Goal: Transaction & Acquisition: Purchase product/service

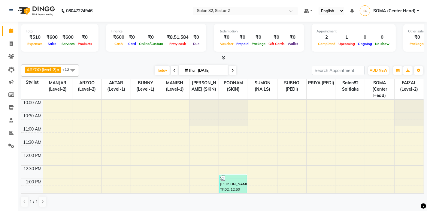
scroll to position [163, 0]
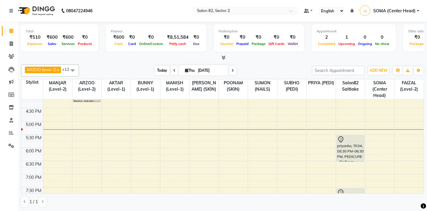
click at [159, 70] on span "Today" at bounding box center [162, 70] width 15 height 9
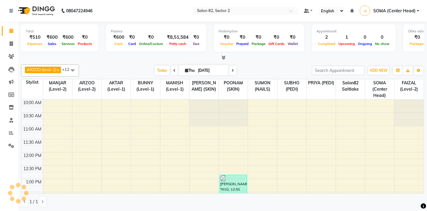
scroll to position [186, 0]
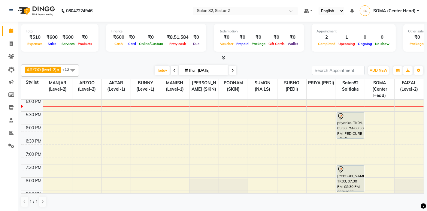
click at [232, 71] on icon at bounding box center [233, 71] width 2 height 4
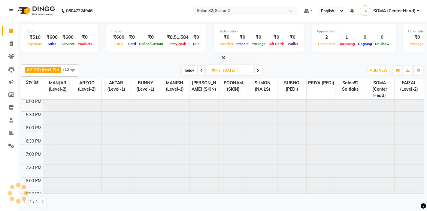
type input "05-09-2025"
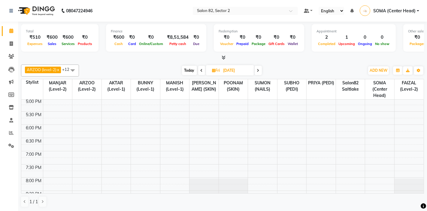
click at [213, 71] on icon at bounding box center [213, 71] width 3 height 4
select select "9"
select select "2025"
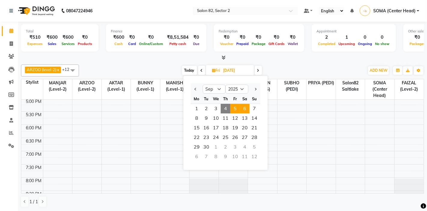
click at [247, 107] on span "6" at bounding box center [245, 109] width 10 height 10
type input "06-09-2025"
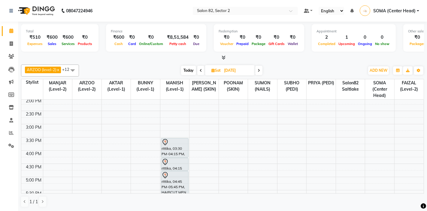
scroll to position [106, 0]
click at [346, 116] on div "10:00 AM 10:30 AM 11:00 AM 11:30 AM 12:00 PM 12:30 PM 1:00 PM 1:30 PM 2:00 PM 2…" at bounding box center [222, 138] width 403 height 291
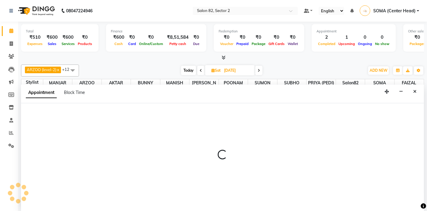
scroll to position [0, 0]
select select "34192"
select select "870"
select select "tentative"
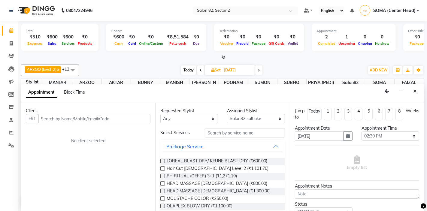
click at [106, 120] on input "text" at bounding box center [94, 118] width 112 height 9
type input "9674055963"
click at [145, 119] on span "Add Client" at bounding box center [138, 118] width 20 height 5
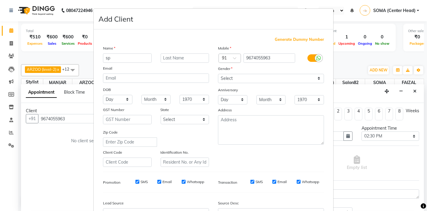
type input "s"
type input "SP"
click at [181, 58] on input "text" at bounding box center [185, 57] width 49 height 9
click at [175, 57] on input "CHOUDHARY" at bounding box center [185, 57] width 49 height 9
click at [184, 59] on input "CHOWDHARY" at bounding box center [185, 57] width 49 height 9
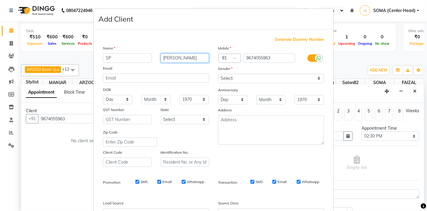
click at [187, 59] on input "CHOWDHARY" at bounding box center [185, 57] width 49 height 9
type input "CHOWDHURY"
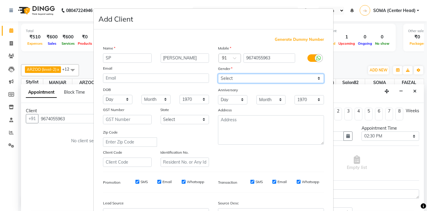
click at [234, 76] on select "Select Male Female Other Prefer Not To Say" at bounding box center [271, 78] width 106 height 9
select select "female"
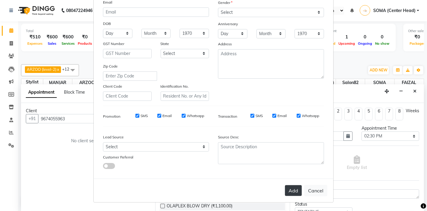
click at [296, 193] on button "Add" at bounding box center [293, 190] width 17 height 11
select select
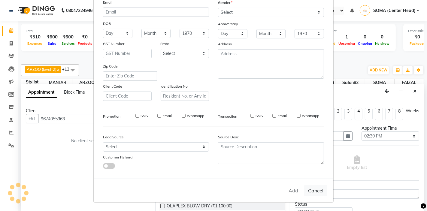
select select
checkbox input "false"
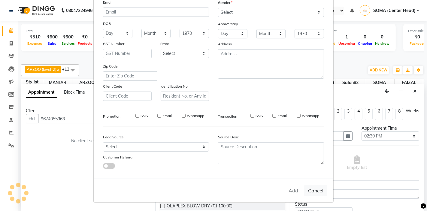
checkbox input "false"
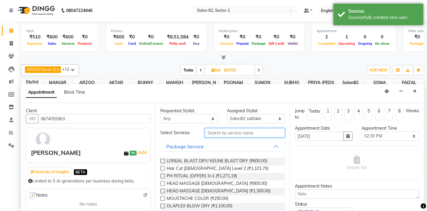
click at [224, 134] on input "text" at bounding box center [245, 132] width 80 height 9
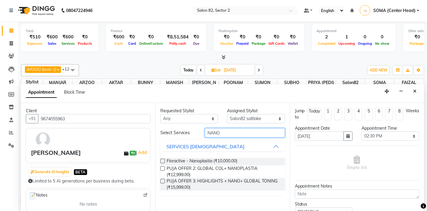
type input "NANO"
click at [164, 161] on label at bounding box center [162, 161] width 5 height 5
click at [164, 161] on input "checkbox" at bounding box center [162, 162] width 4 height 4
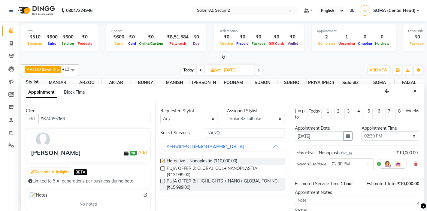
checkbox input "false"
click at [228, 135] on input "NANO" at bounding box center [245, 132] width 80 height 9
type input "N"
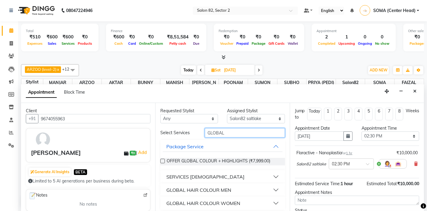
type input "GLOBAL"
click at [178, 176] on div "SERVICES FEMALE" at bounding box center [205, 176] width 78 height 7
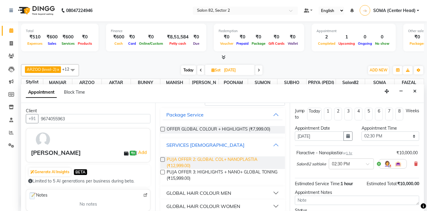
scroll to position [34, 0]
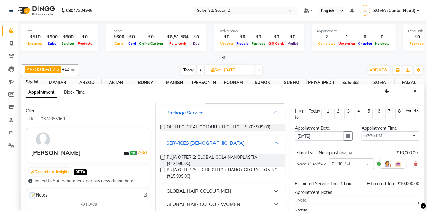
click at [181, 203] on div "GLOBAL HAIR COLOUR WOMEN" at bounding box center [203, 204] width 74 height 7
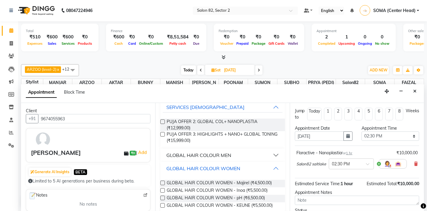
scroll to position [70, 0]
click at [164, 197] on label at bounding box center [162, 197] width 5 height 5
click at [164, 197] on input "checkbox" at bounding box center [162, 198] width 4 height 4
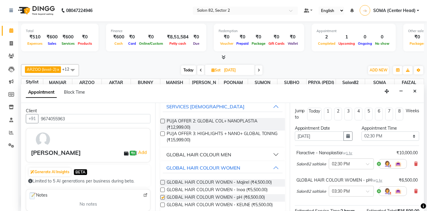
checkbox input "false"
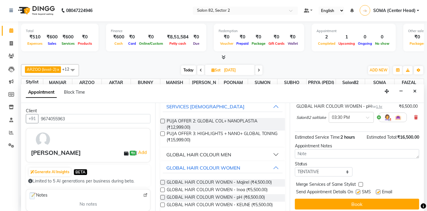
scroll to position [77, 0]
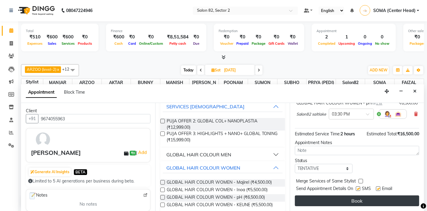
click at [339, 199] on button "Book" at bounding box center [357, 201] width 124 height 11
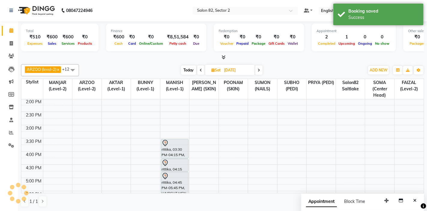
scroll to position [0, 0]
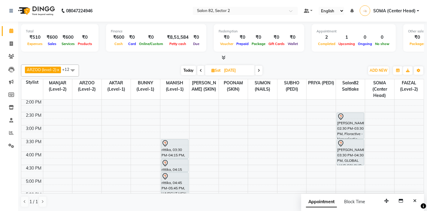
click at [189, 70] on span "Today" at bounding box center [188, 70] width 15 height 9
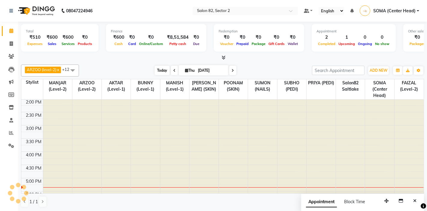
type input "[DATE]"
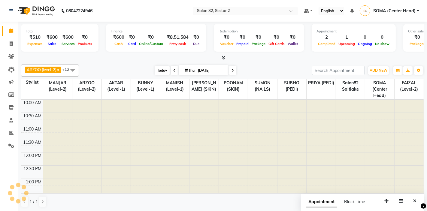
scroll to position [186, 0]
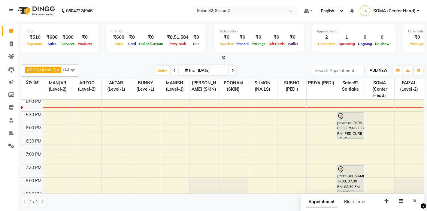
click at [379, 70] on span "ADD NEW" at bounding box center [379, 70] width 18 height 5
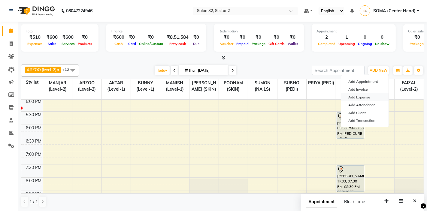
click at [354, 97] on link "Add Expense" at bounding box center [364, 97] width 47 height 8
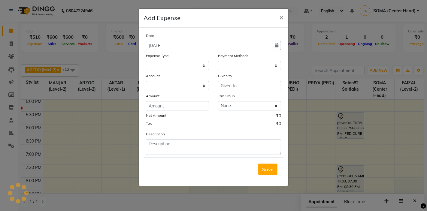
select select
select select "1"
select select "4098"
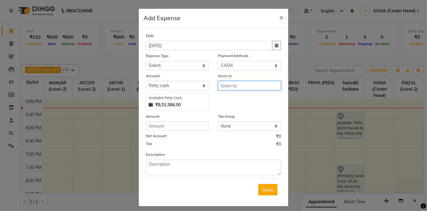
click at [237, 87] on input "text" at bounding box center [249, 85] width 63 height 9
type input "ROHAN"
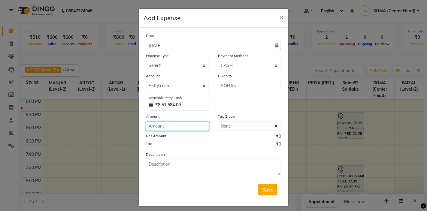
click at [175, 126] on input "number" at bounding box center [177, 126] width 63 height 9
type input "860"
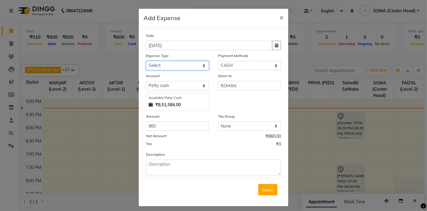
click at [173, 65] on select "Select Advance Salary Bank charges Car maintenance Cash transfer to bank Client…" at bounding box center [177, 65] width 63 height 9
select select "11448"
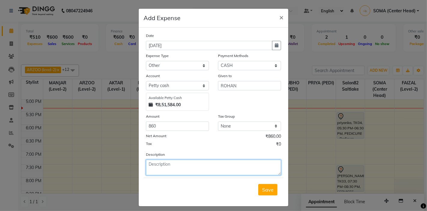
click at [160, 166] on textarea at bounding box center [213, 168] width 135 height 16
type textarea "BANDAGE / EAR BUDS N BUM"
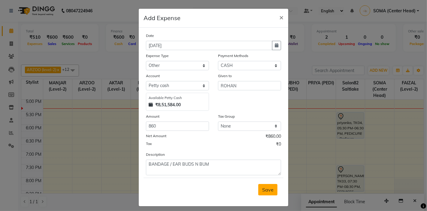
click at [262, 190] on span "Save" at bounding box center [267, 190] width 11 height 6
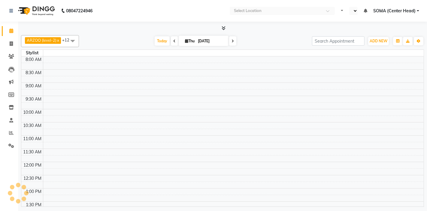
select select "en"
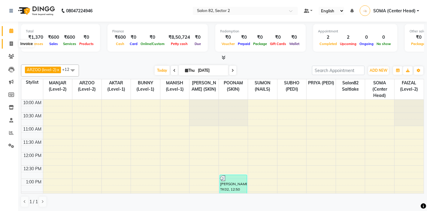
click at [12, 45] on icon at bounding box center [11, 43] width 3 height 5
select select "service"
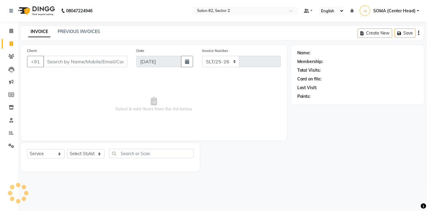
select select "8703"
type input "1712"
click at [89, 153] on select "Select Stylist AKTAR (level-1) ARZOO (level-2) BUNNY (level-1) FAIZAL (level-2)…" at bounding box center [86, 153] width 38 height 9
select select "33728"
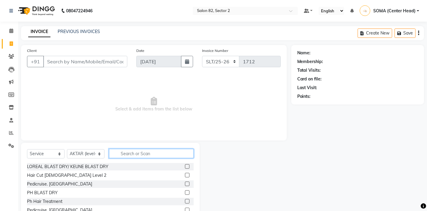
click at [145, 154] on input "text" at bounding box center [151, 153] width 85 height 9
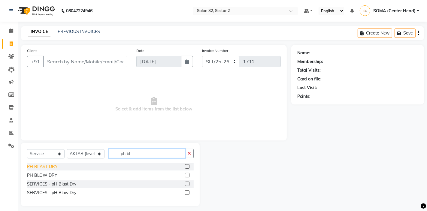
type input "ph bl"
click at [41, 166] on div "PH BLAST DRY" at bounding box center [42, 167] width 31 height 6
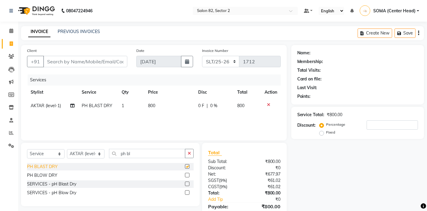
checkbox input "false"
click at [84, 62] on input "Client" at bounding box center [85, 61] width 84 height 11
type input "m"
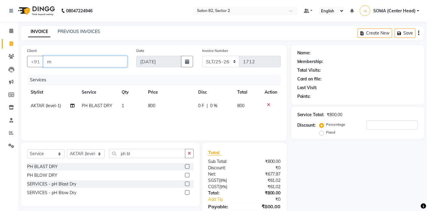
type input "0"
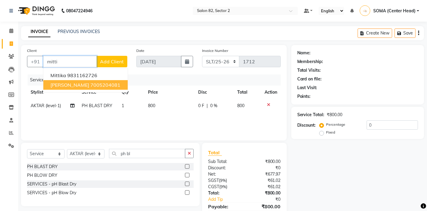
click at [68, 84] on span "Mitti ghosh" at bounding box center [69, 85] width 39 height 6
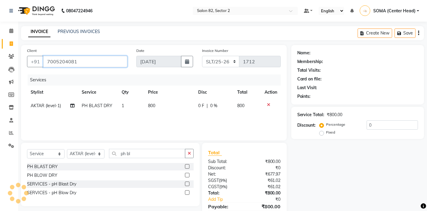
type input "7005204081"
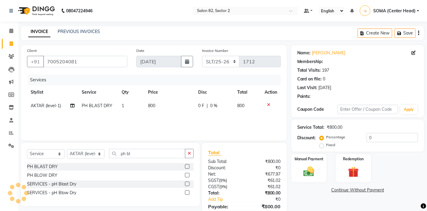
select select "1: Object"
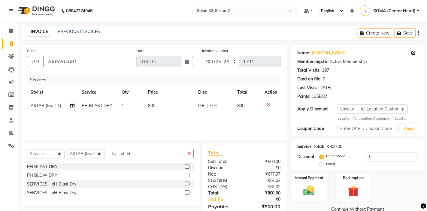
scroll to position [29, 0]
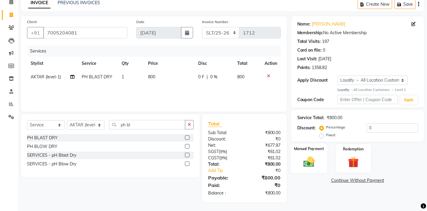
click at [317, 151] on label "Manual Payment" at bounding box center [309, 149] width 30 height 6
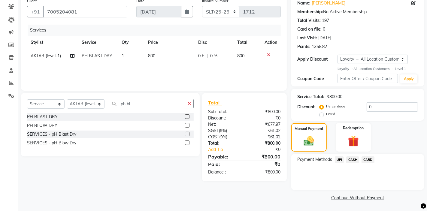
click at [339, 159] on span "UPI" at bounding box center [339, 160] width 9 height 7
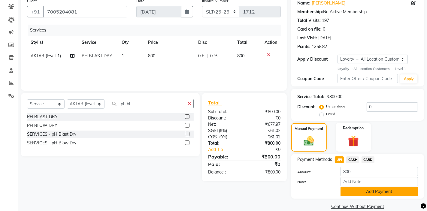
click at [356, 194] on button "Add Payment" at bounding box center [380, 191] width 78 height 9
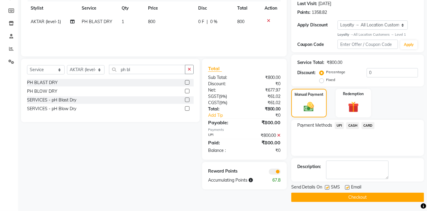
scroll to position [0, 0]
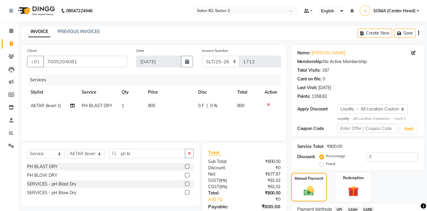
click at [105, 108] on span "PH BLAST DRY" at bounding box center [97, 105] width 31 height 5
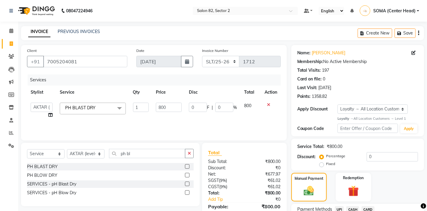
click at [122, 107] on span at bounding box center [120, 108] width 12 height 11
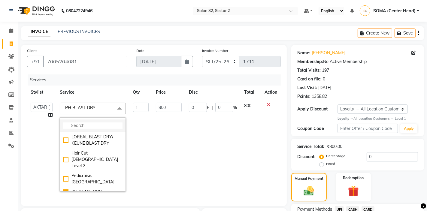
click at [107, 123] on input "multiselect-search" at bounding box center [92, 126] width 59 height 6
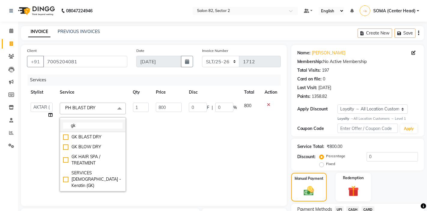
type input "g"
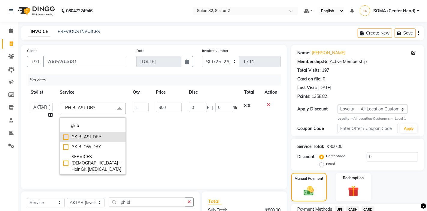
type input "gk b"
click at [90, 138] on div "GK BLAST DRY" at bounding box center [92, 137] width 59 height 6
checkbox input "true"
click at [176, 137] on td "800" at bounding box center [168, 138] width 33 height 79
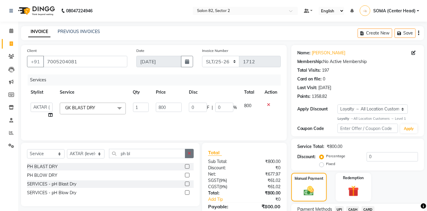
click at [189, 156] on icon "button" at bounding box center [189, 153] width 3 height 4
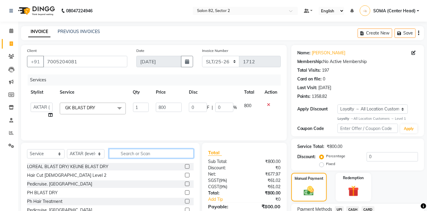
scroll to position [84, 0]
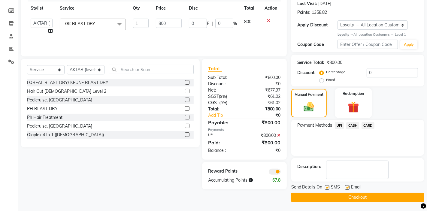
click at [355, 108] on img at bounding box center [353, 107] width 18 height 14
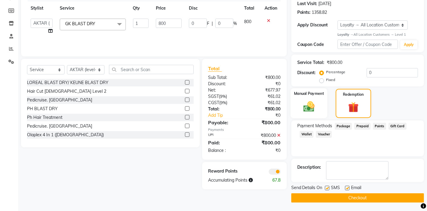
click at [315, 104] on img at bounding box center [309, 106] width 18 height 13
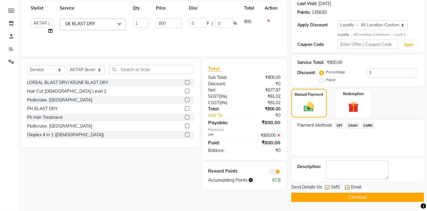
click at [280, 136] on icon at bounding box center [279, 135] width 3 height 4
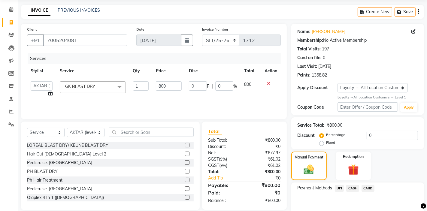
scroll to position [50, 0]
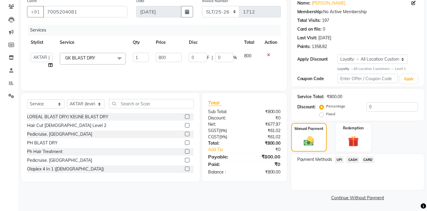
click at [340, 160] on span "UPI" at bounding box center [339, 160] width 9 height 7
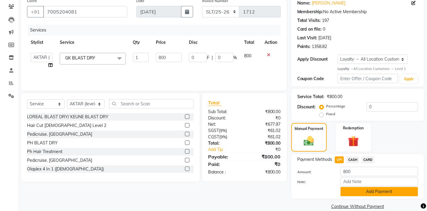
click at [352, 191] on button "Add Payment" at bounding box center [380, 191] width 78 height 9
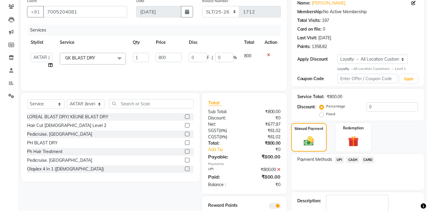
scroll to position [84, 0]
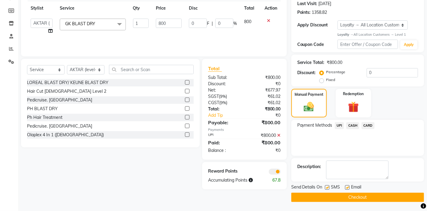
click at [343, 196] on button "Checkout" at bounding box center [357, 197] width 133 height 9
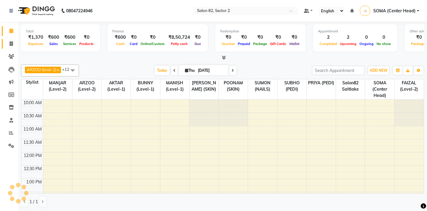
select select "en"
click at [13, 43] on span at bounding box center [11, 44] width 11 height 7
select select "service"
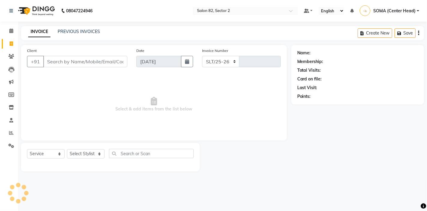
select select "8703"
type input "1711"
click at [88, 156] on select "Select Stylist" at bounding box center [86, 153] width 38 height 9
select select "65456"
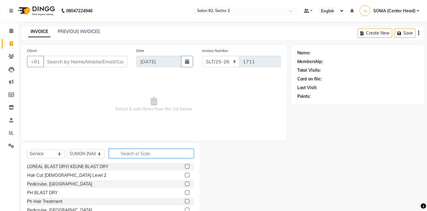
click at [133, 155] on input "text" at bounding box center [151, 153] width 85 height 9
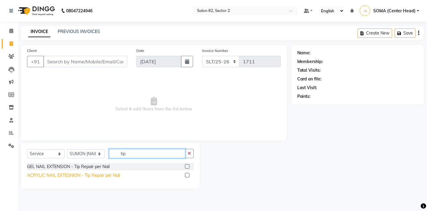
type input "tip"
click at [96, 177] on div "ACRYLIC NAIL EXTESNION - Tip Repair per Nail" at bounding box center [73, 175] width 93 height 6
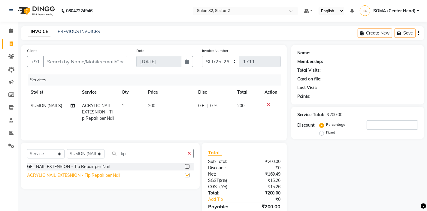
checkbox input "false"
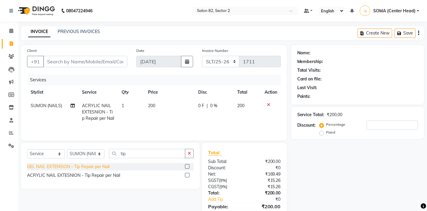
click at [100, 165] on div "GEL NAIL EXTENSION - Tip Repair per Nail" at bounding box center [68, 167] width 83 height 6
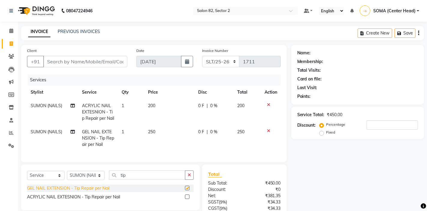
checkbox input "false"
click at [269, 105] on icon at bounding box center [268, 105] width 3 height 4
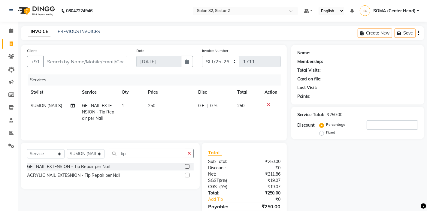
click at [168, 105] on td "250" at bounding box center [170, 112] width 50 height 26
select select "65456"
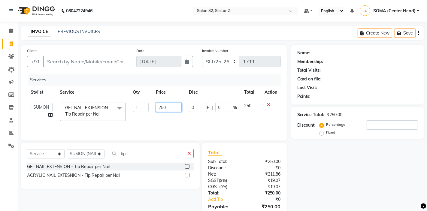
click at [174, 110] on input "250" at bounding box center [169, 107] width 26 height 9
type input "2"
type input "300"
click at [77, 60] on input "Client" at bounding box center [85, 61] width 84 height 11
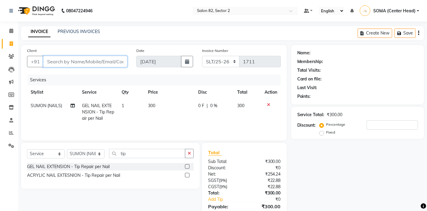
type input "k"
type input "0"
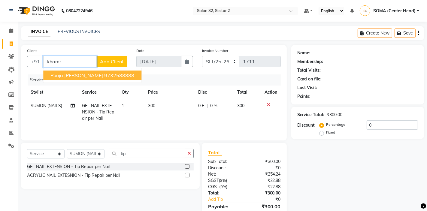
click at [74, 76] on span "pooja khamrui" at bounding box center [76, 75] width 53 height 6
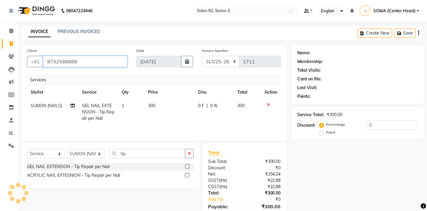
type input "9732588888"
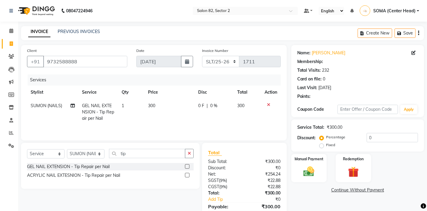
select select "1: Object"
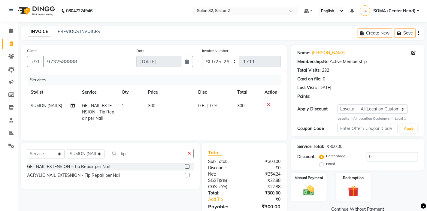
scroll to position [29, 0]
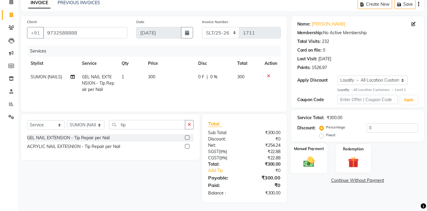
click at [304, 154] on div "Manual Payment" at bounding box center [309, 159] width 37 height 30
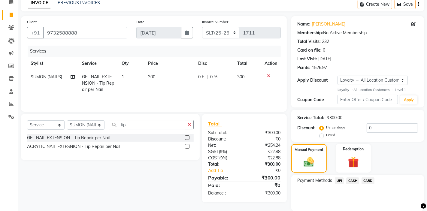
click at [340, 181] on span "UPI" at bounding box center [339, 181] width 9 height 7
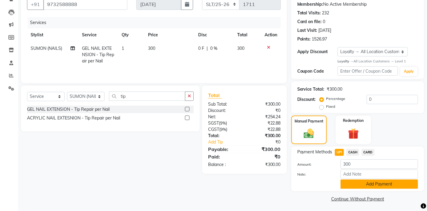
click at [358, 185] on button "Add Payment" at bounding box center [380, 184] width 78 height 9
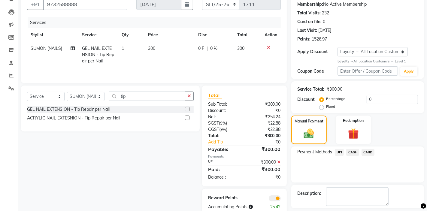
scroll to position [84, 0]
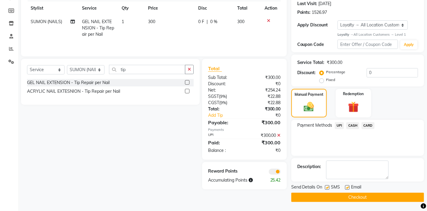
click at [347, 199] on button "Checkout" at bounding box center [357, 197] width 133 height 9
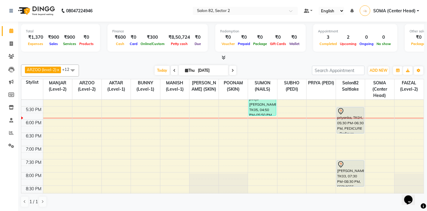
scroll to position [192, 0]
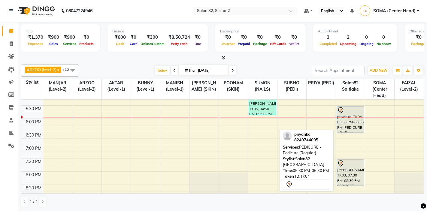
click at [350, 120] on div "priyanka, TK04, 05:30 PM-06:30 PM, PEDICURE - Pedicure (Regular)" at bounding box center [350, 120] width 27 height 26
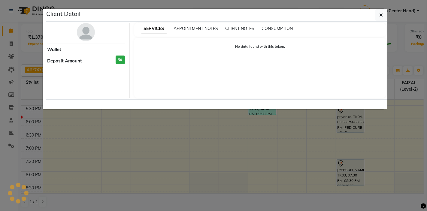
select select "7"
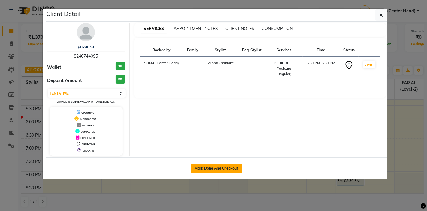
click at [208, 170] on button "Mark Done And Checkout" at bounding box center [216, 169] width 51 height 10
select select "service"
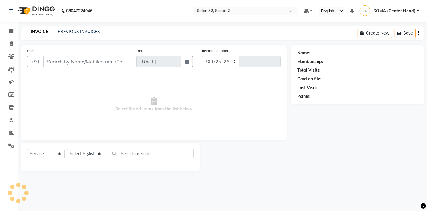
select select "8703"
type input "1712"
type input "8240744095"
select select "34192"
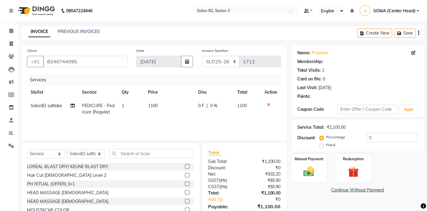
select select "1: Object"
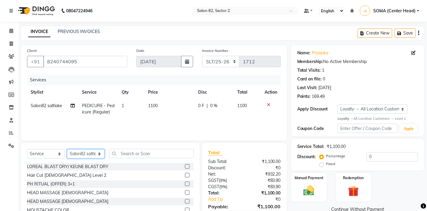
click at [87, 153] on select "Select Stylist AKTAR (level-1) ARZOO (level-2) BUNNY (level-1) FAIZAL (level-2)…" at bounding box center [86, 153] width 38 height 9
select select "74473"
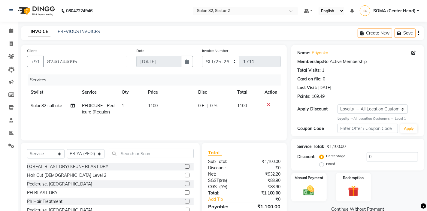
click at [56, 107] on span "Salon82 saltlake" at bounding box center [47, 105] width 32 height 5
select select "34192"
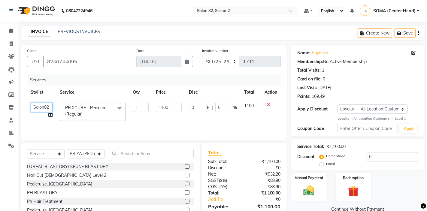
click at [45, 107] on select "AKTAR (level-1) ARZOO (level-2) BUNNY (level-1) FAIZAL (level-2) INJAMAM MANISH…" at bounding box center [42, 107] width 22 height 9
select select "74473"
click at [101, 113] on span "PEDICURE - Pedicure (Regular) x" at bounding box center [90, 111] width 53 height 13
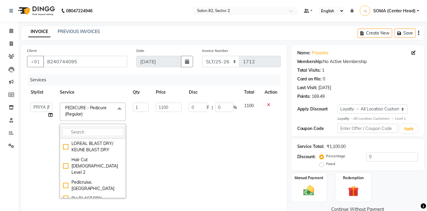
click at [93, 131] on input "multiselect-search" at bounding box center [92, 132] width 59 height 6
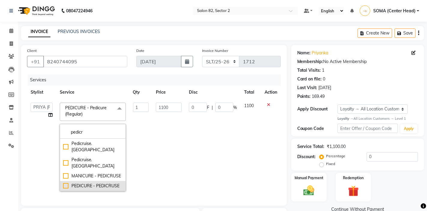
type input "pedicr"
click at [64, 183] on div "PEDICURE - PEDICRUSE" at bounding box center [92, 186] width 59 height 6
checkbox input "true"
type input "1700"
click at [160, 160] on td "1700" at bounding box center [168, 147] width 33 height 96
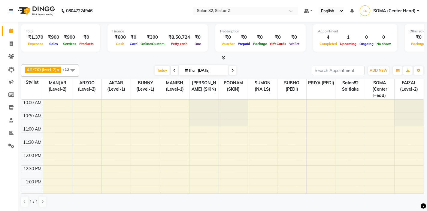
select select "en"
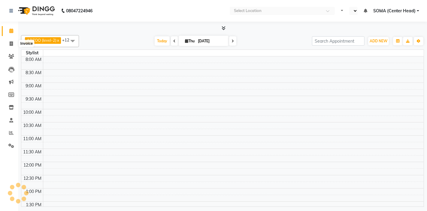
select select "en"
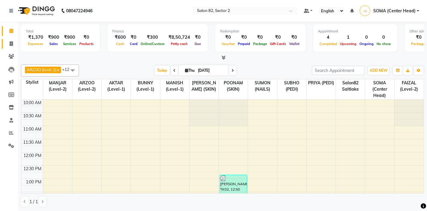
click at [11, 43] on icon at bounding box center [11, 43] width 3 height 5
select select "service"
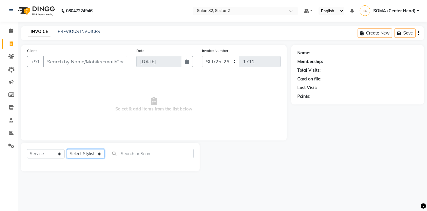
click at [79, 157] on select "Select Stylist AKTAR (level-1) ARZOO (level-2) BUNNY (level-1) FAIZAL (level-2)…" at bounding box center [86, 153] width 38 height 9
select select "33728"
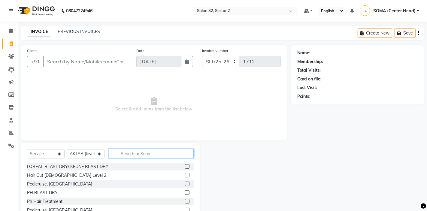
click at [139, 152] on input "text" at bounding box center [151, 153] width 85 height 9
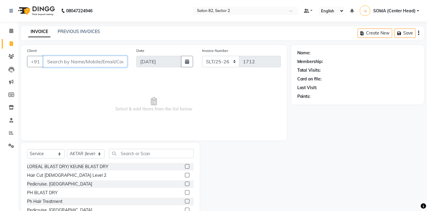
click at [82, 59] on input "Client" at bounding box center [85, 61] width 84 height 11
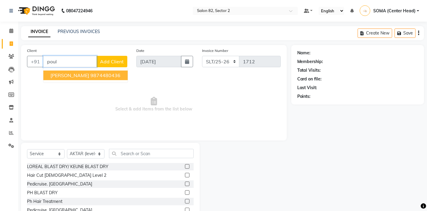
click at [89, 78] on button "[PERSON_NAME] 9874480436" at bounding box center [85, 76] width 84 height 10
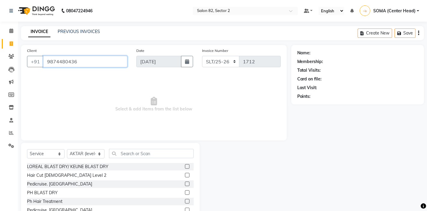
type input "9874480436"
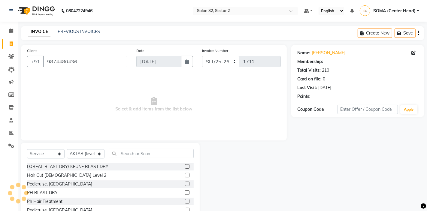
select select "1: Object"
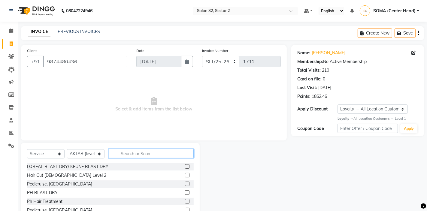
click at [128, 155] on input "text" at bounding box center [151, 153] width 85 height 9
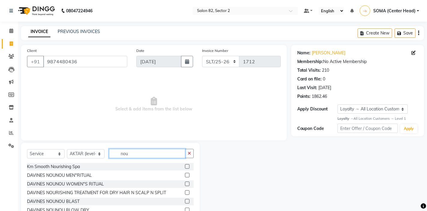
type input "nou"
click at [188, 201] on label at bounding box center [187, 201] width 5 height 5
click at [188, 201] on input "checkbox" at bounding box center [187, 202] width 4 height 4
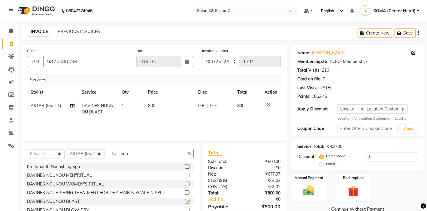
checkbox input "false"
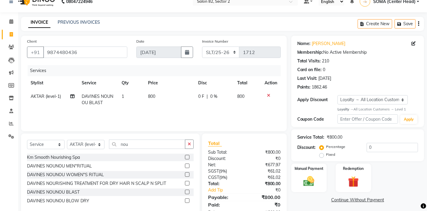
scroll to position [16, 0]
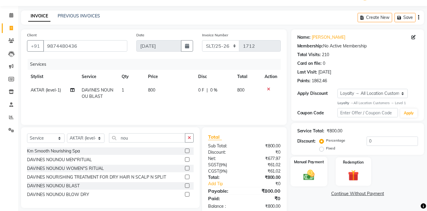
click at [305, 171] on img at bounding box center [309, 175] width 18 height 13
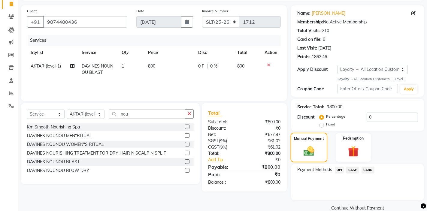
scroll to position [50, 0]
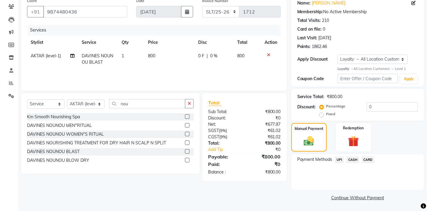
click at [324, 188] on div "Payment Methods UPI CASH CARD" at bounding box center [357, 172] width 133 height 36
click at [339, 161] on span "UPI" at bounding box center [339, 160] width 9 height 7
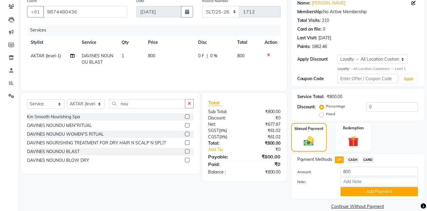
click at [355, 160] on span "CASH" at bounding box center [352, 160] width 13 height 7
click at [354, 190] on button "Add Payment" at bounding box center [380, 191] width 78 height 9
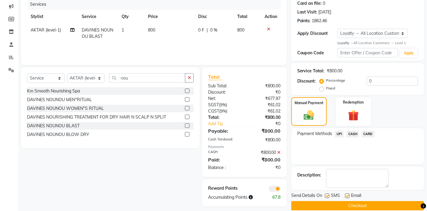
scroll to position [84, 0]
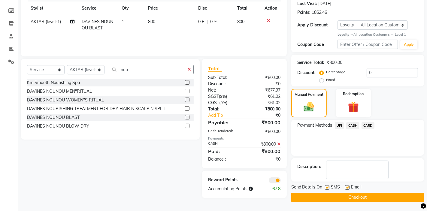
click at [330, 197] on button "Checkout" at bounding box center [357, 197] width 133 height 9
